Goal: Information Seeking & Learning: Learn about a topic

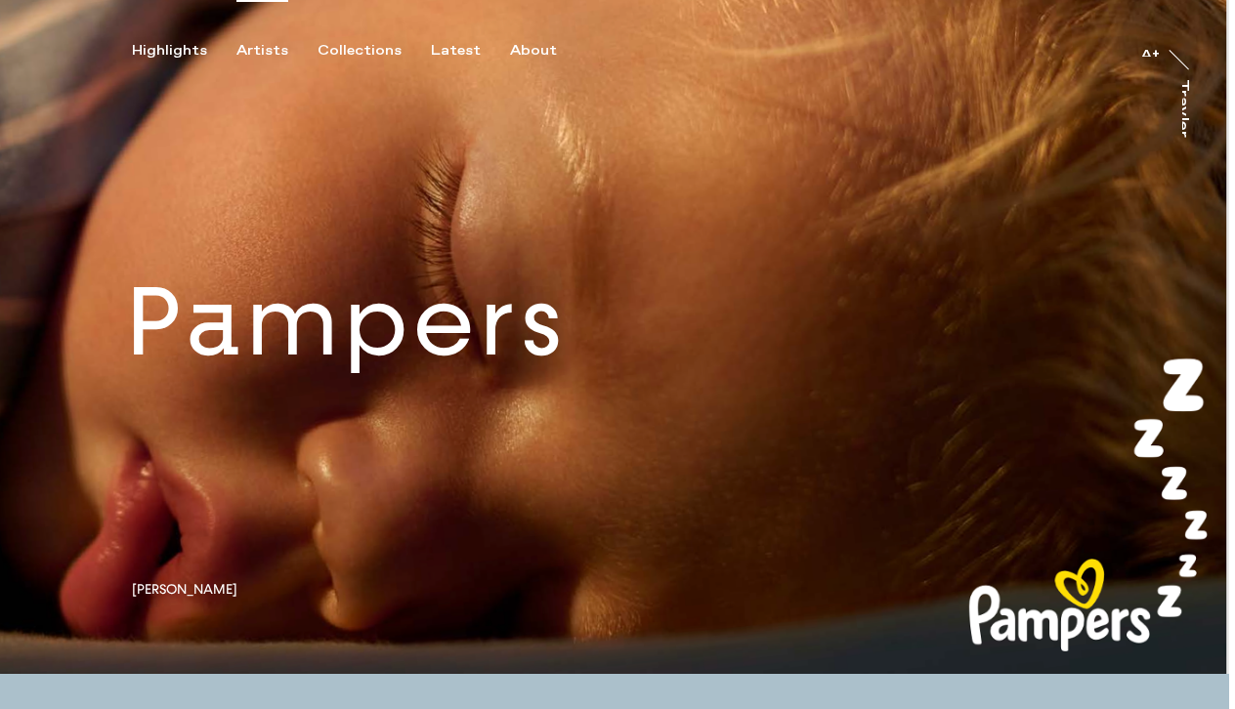
click at [256, 43] on div "Artists" at bounding box center [262, 51] width 52 height 18
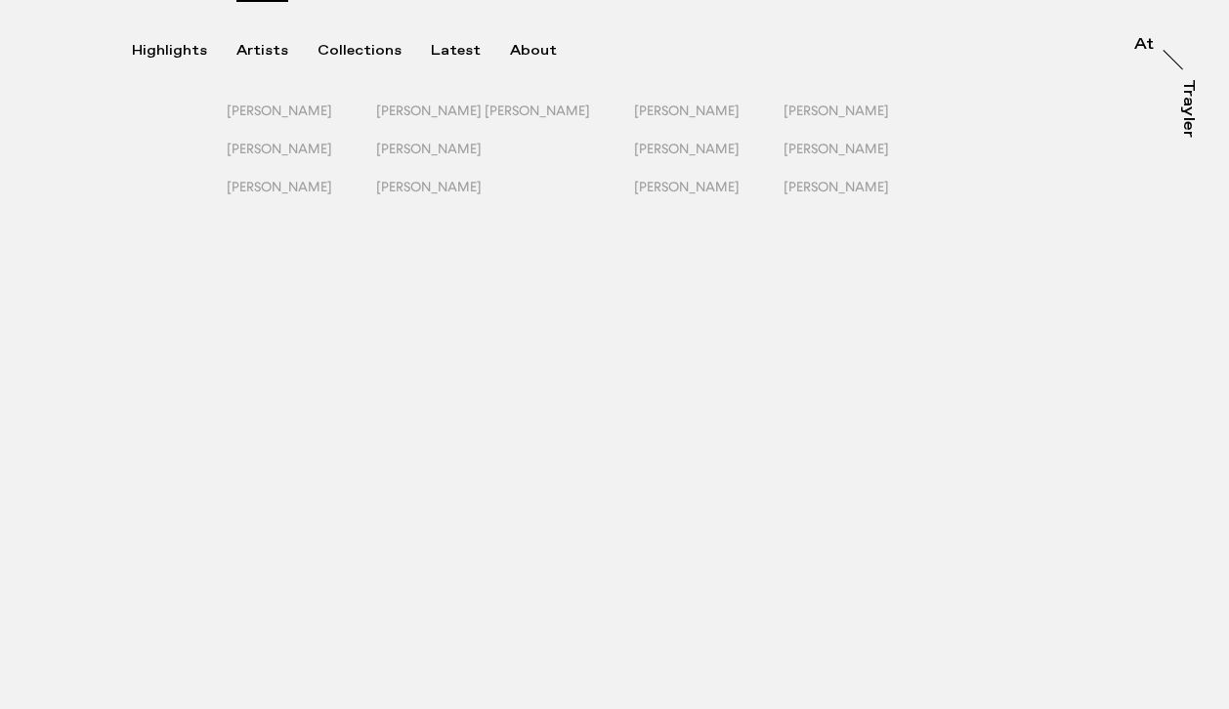
scroll to position [2, 0]
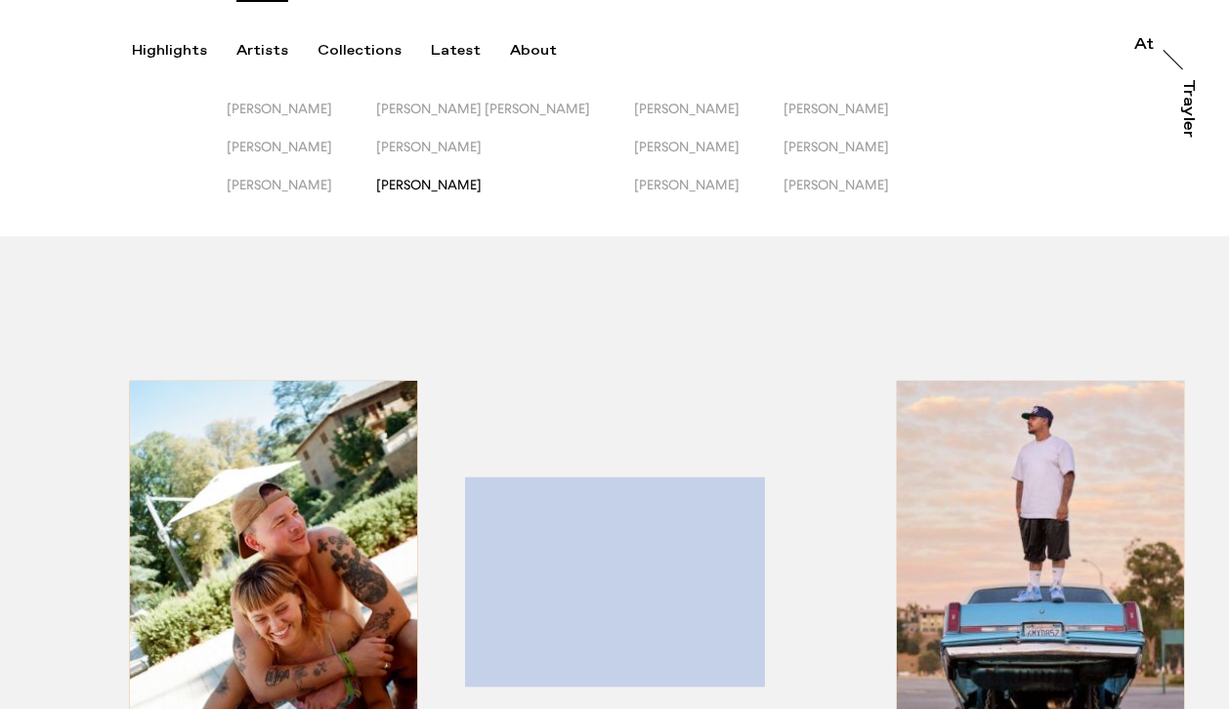
click at [432, 182] on span "[PERSON_NAME]" at bounding box center [429, 185] width 106 height 16
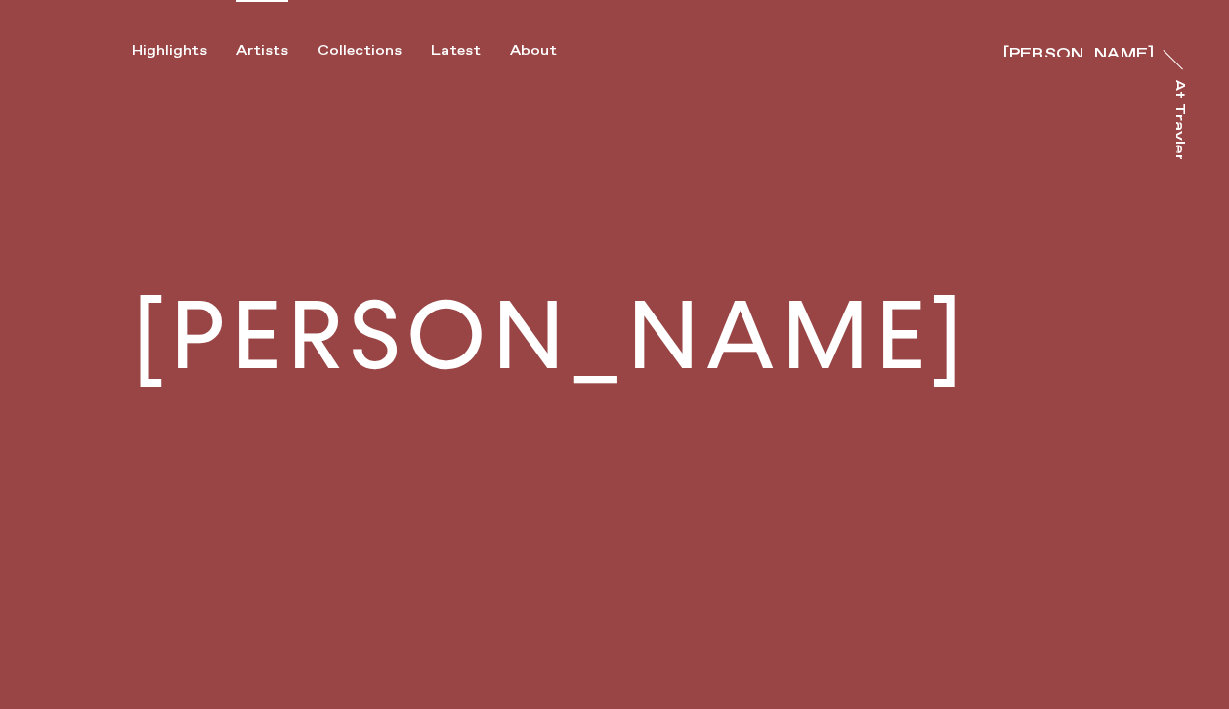
click at [259, 51] on div "Artists" at bounding box center [262, 51] width 52 height 18
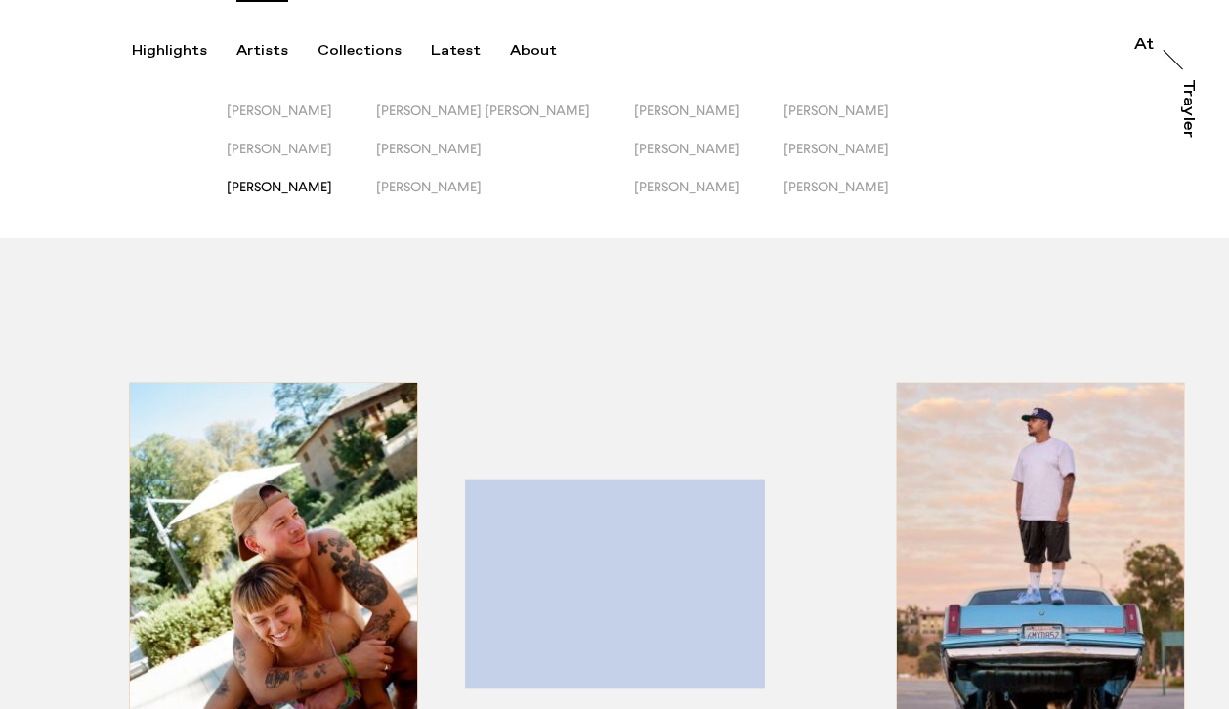
click at [271, 179] on span "[PERSON_NAME]" at bounding box center [280, 187] width 106 height 16
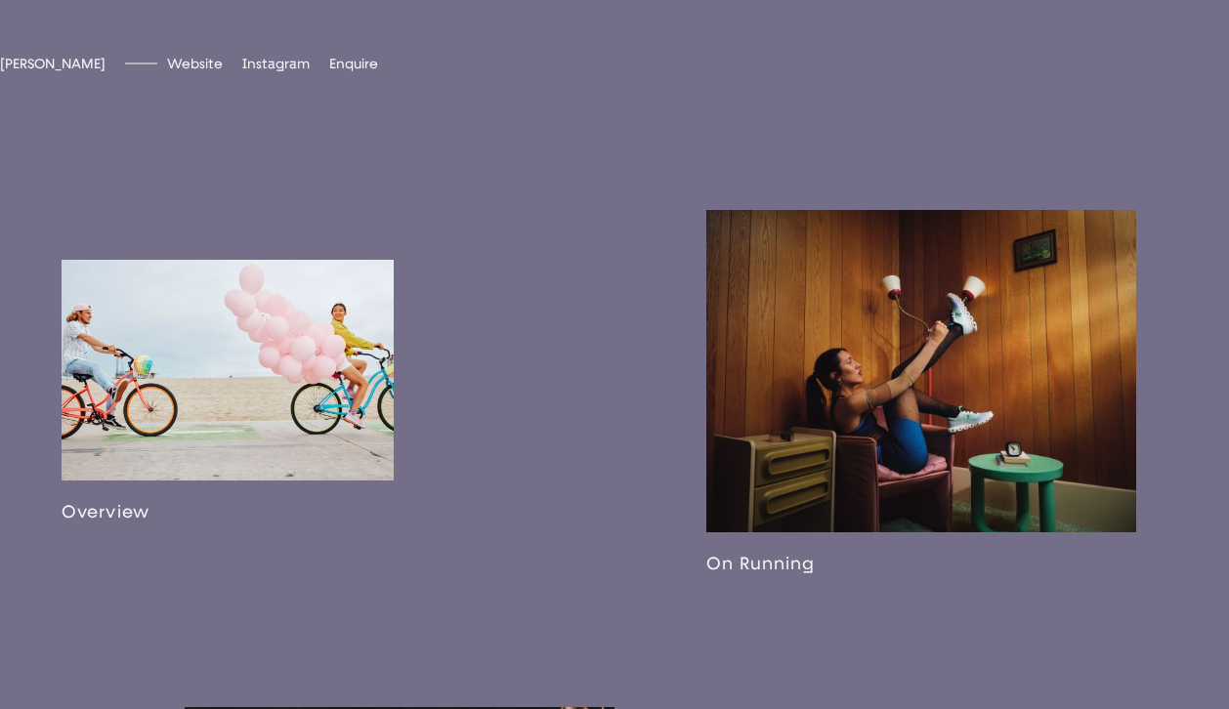
scroll to position [1180, 0]
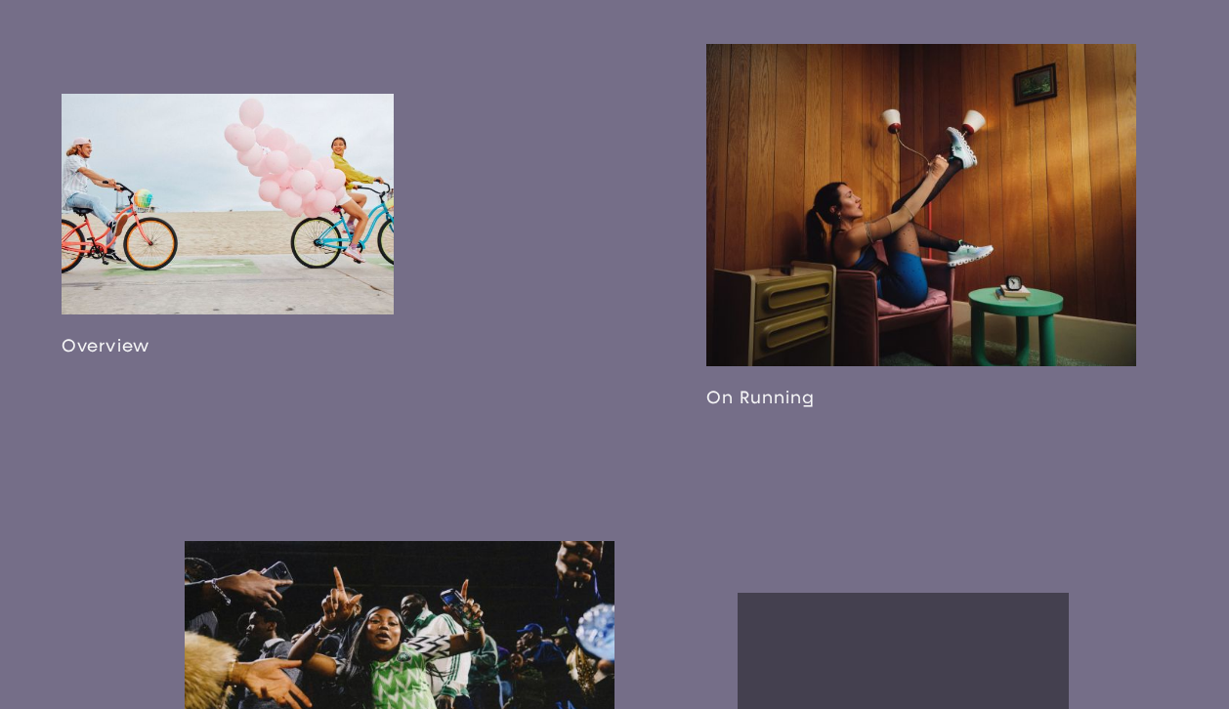
click at [241, 157] on link at bounding box center [228, 226] width 332 height 264
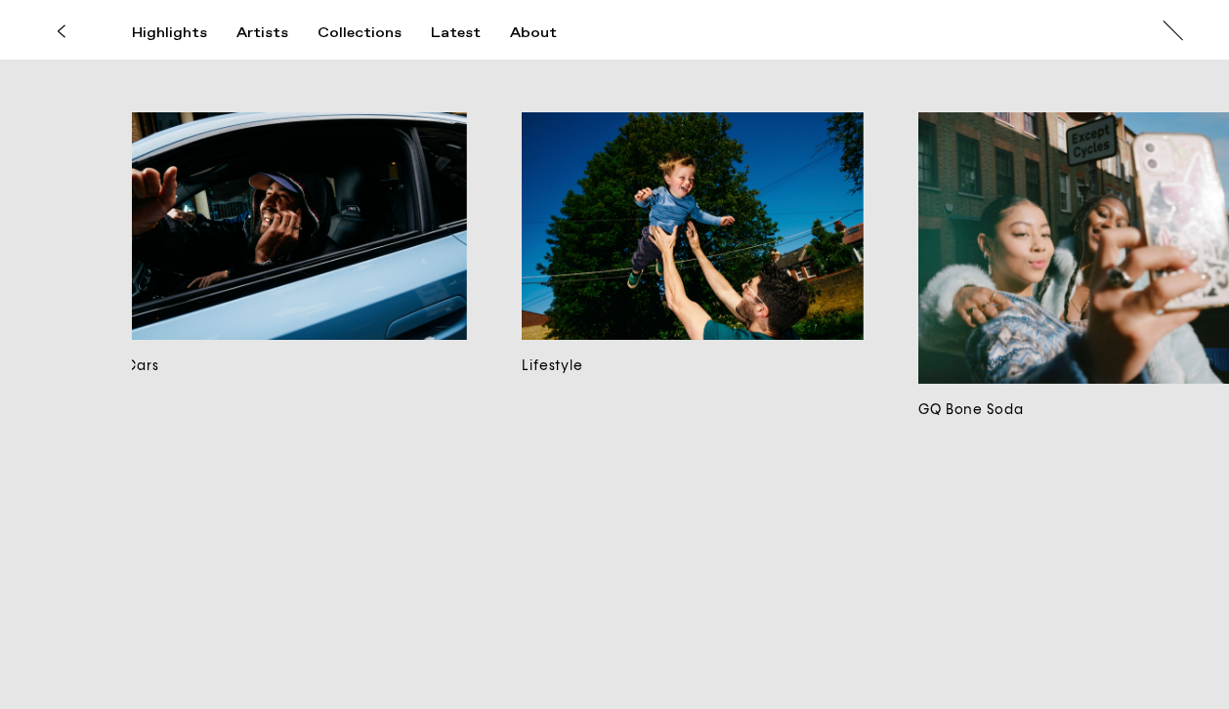
scroll to position [0, 1991]
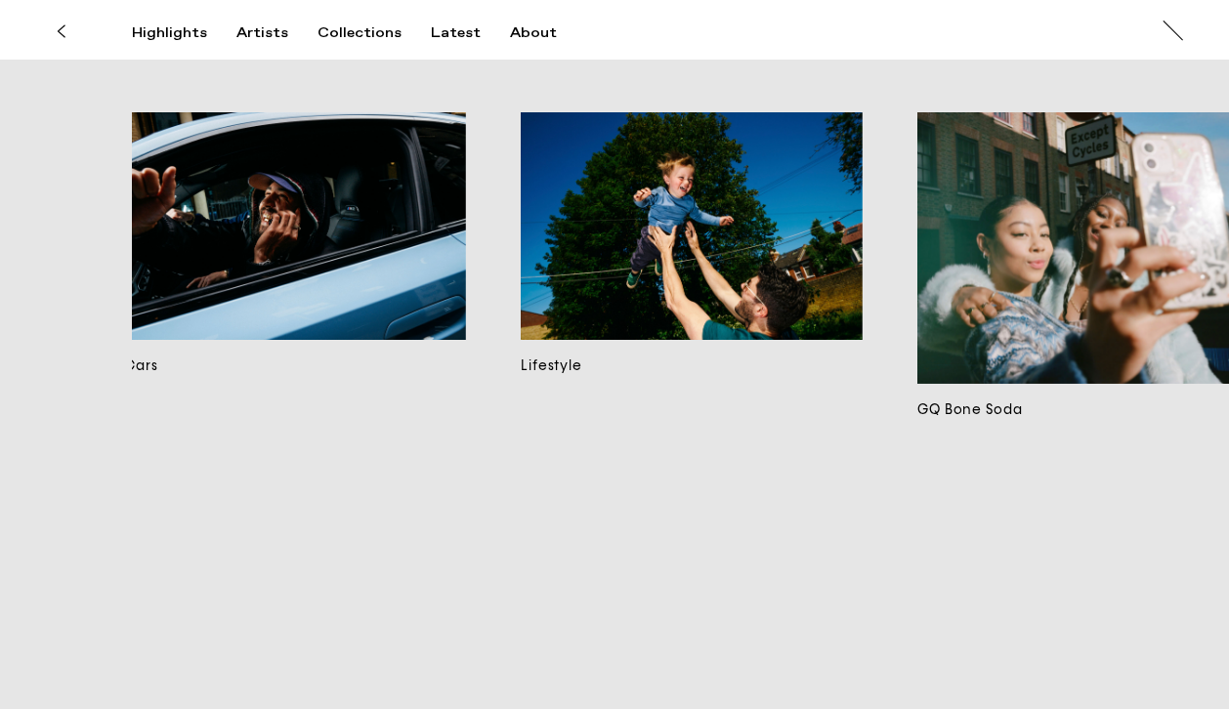
click at [616, 339] on img at bounding box center [692, 226] width 342 height 228
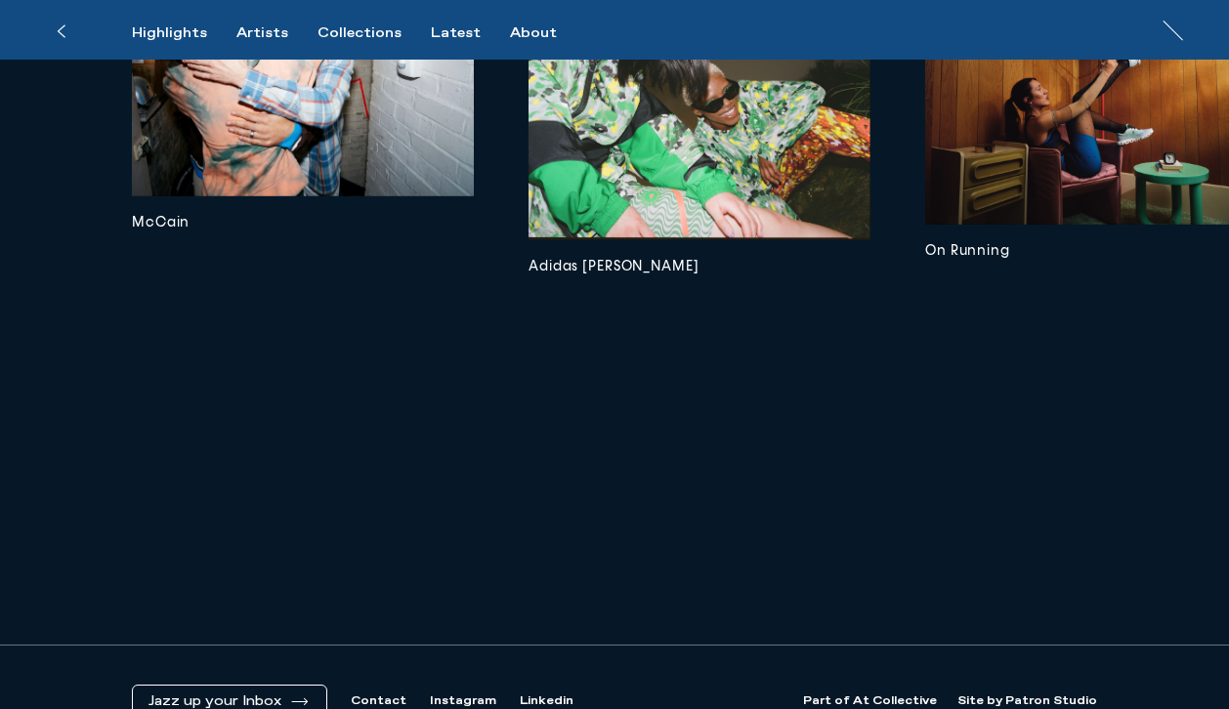
scroll to position [6767, 0]
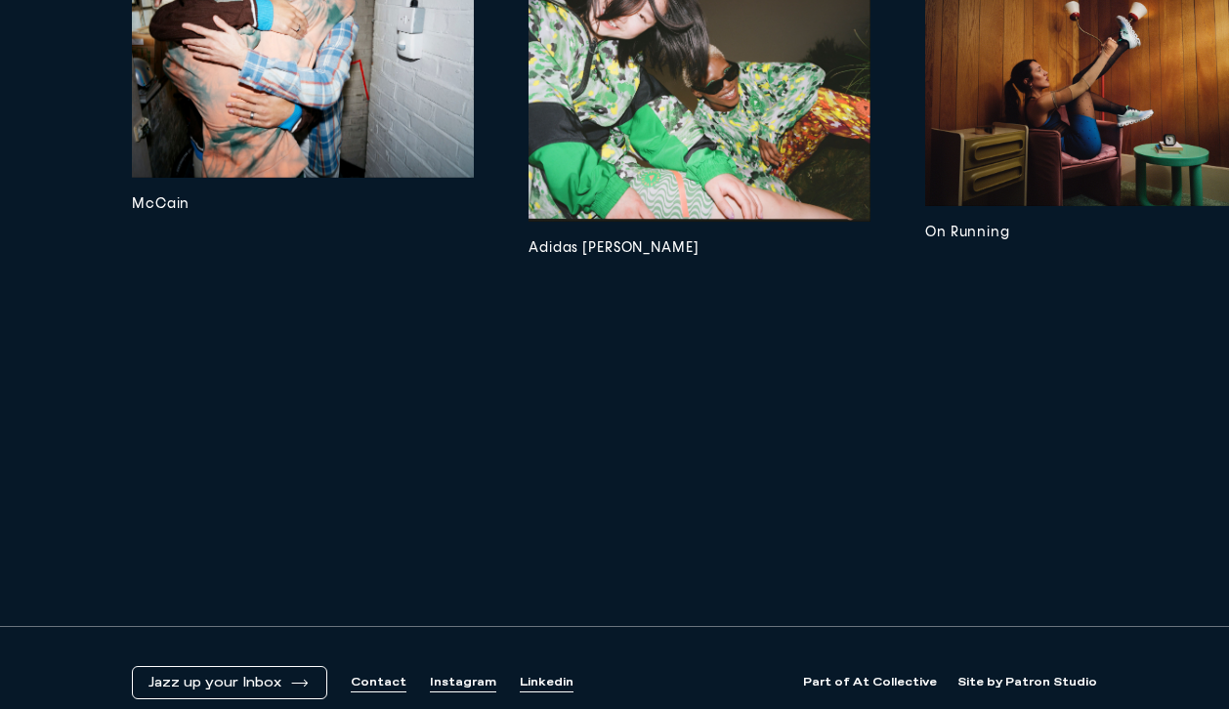
click at [978, 206] on img at bounding box center [1096, 77] width 342 height 257
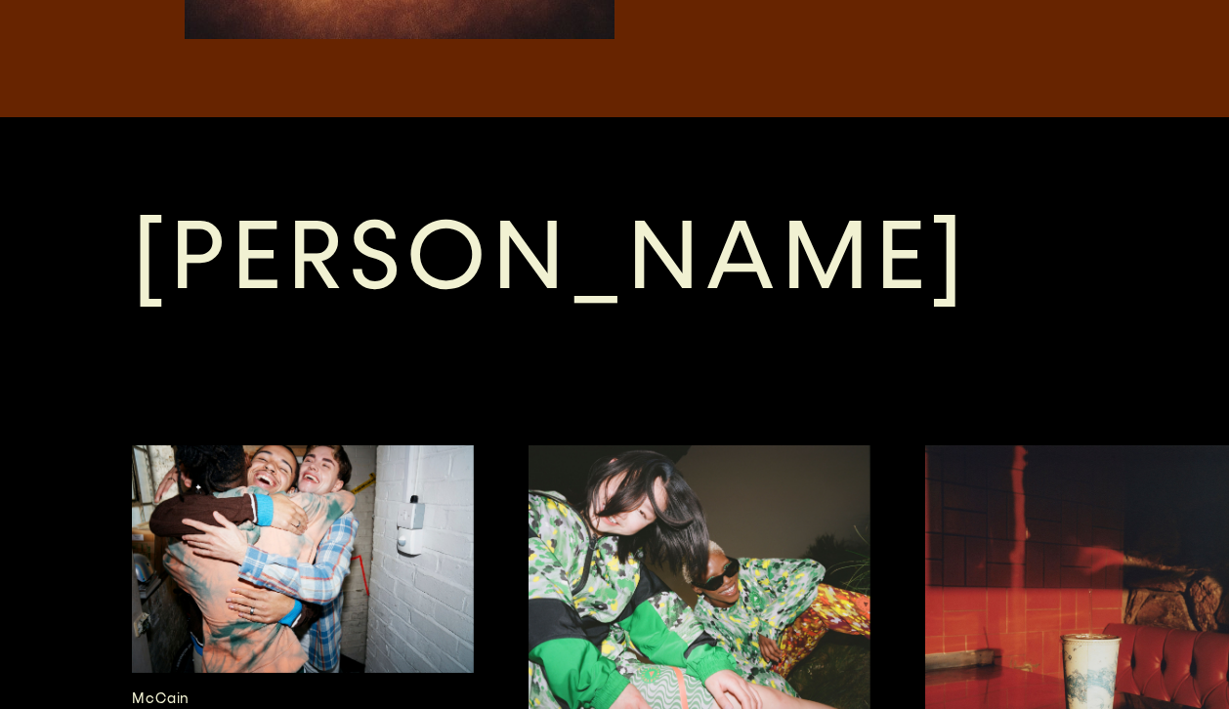
scroll to position [3817, 0]
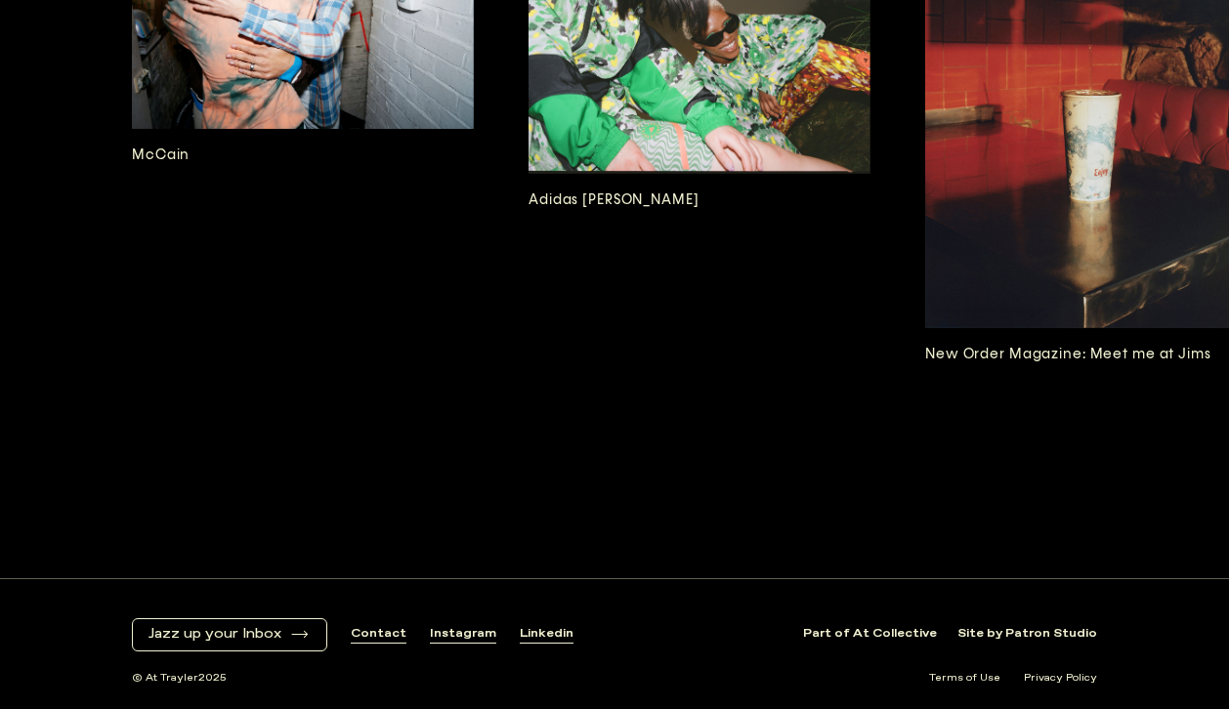
click at [993, 68] on img at bounding box center [1096, 115] width 342 height 428
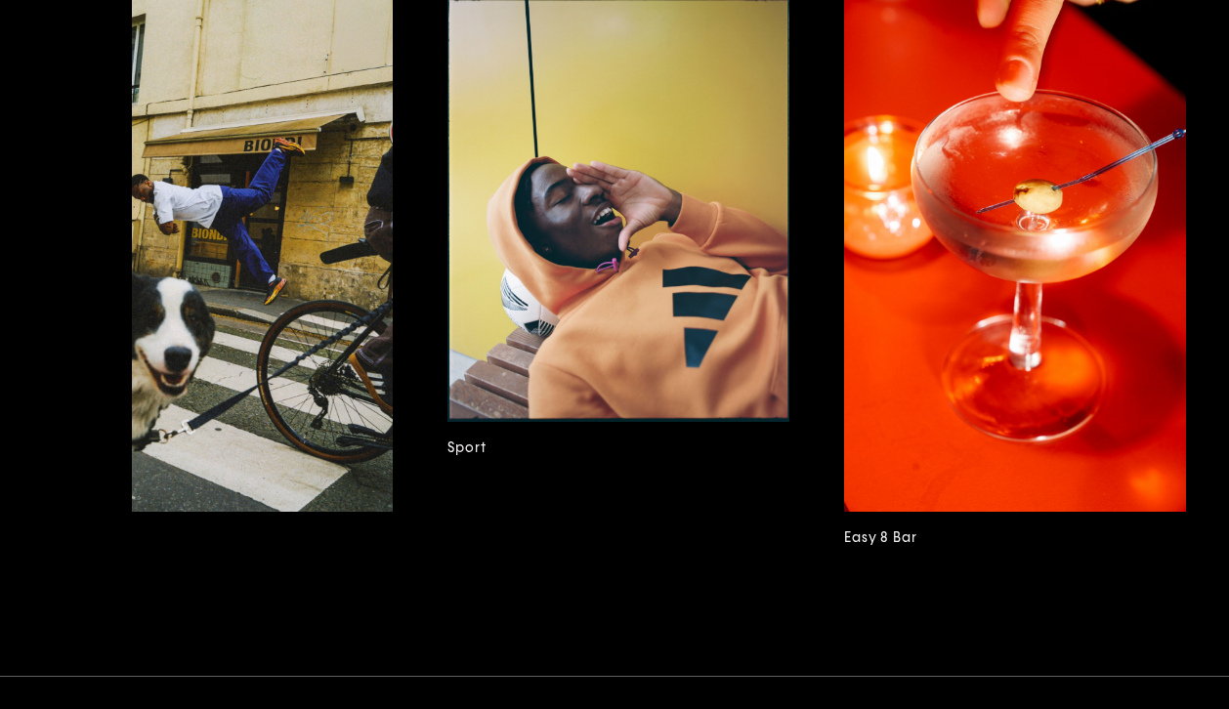
scroll to position [0, 6044]
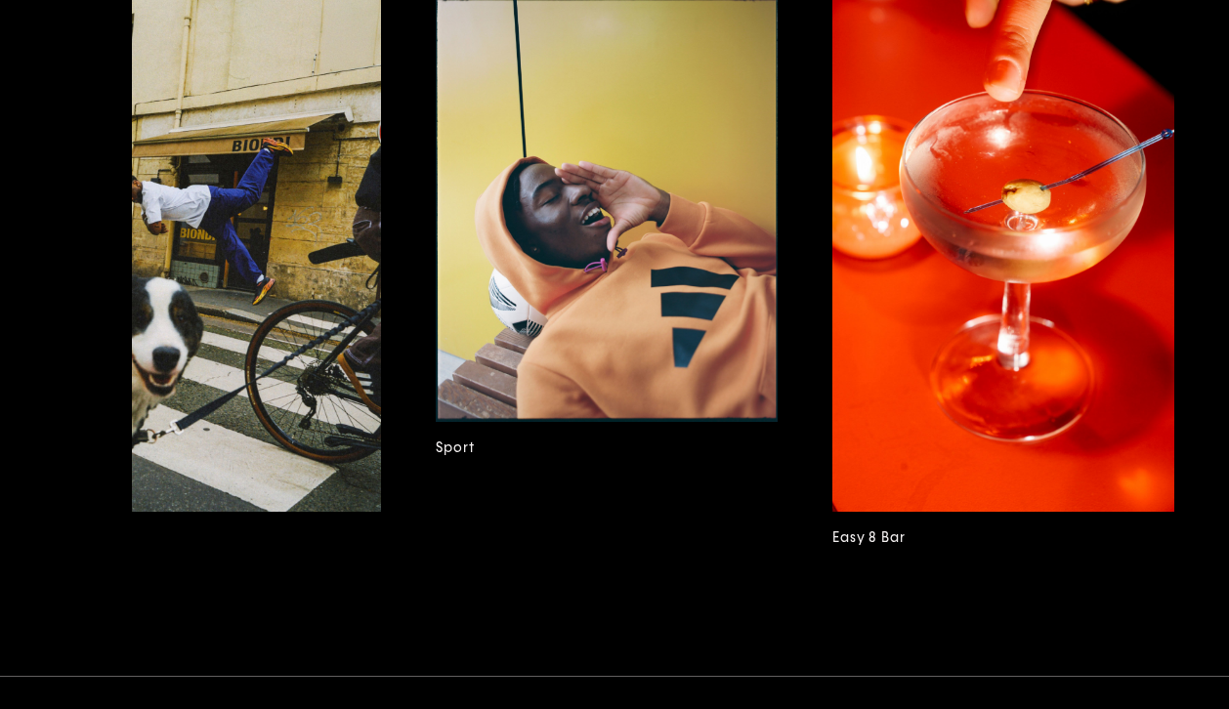
click at [1039, 417] on img at bounding box center [1004, 255] width 342 height 513
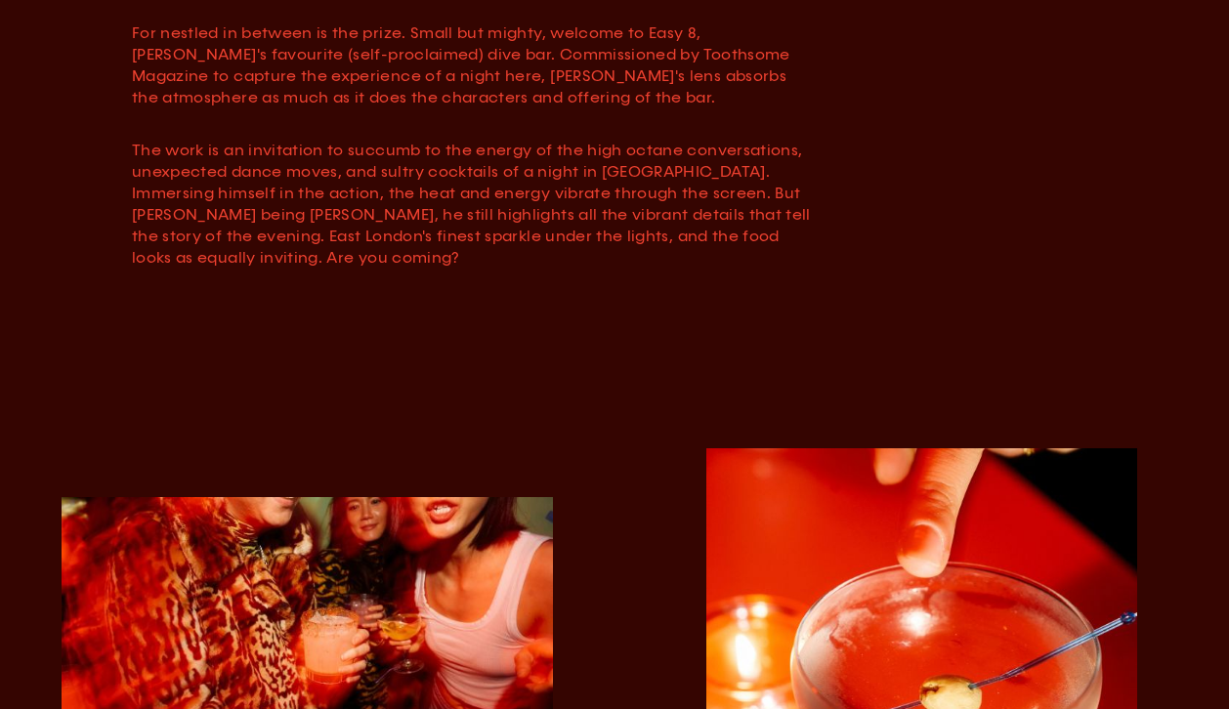
scroll to position [872, 0]
